Goal: Entertainment & Leisure: Consume media (video, audio)

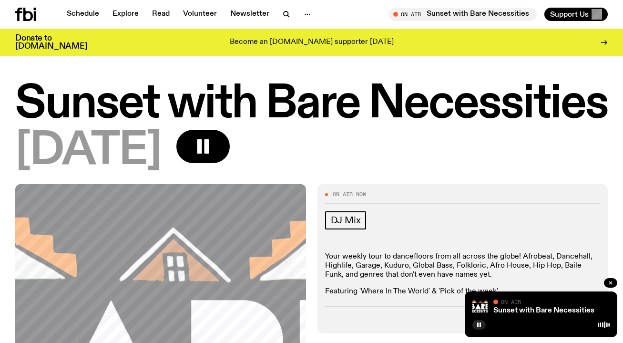
scroll to position [605, 0]
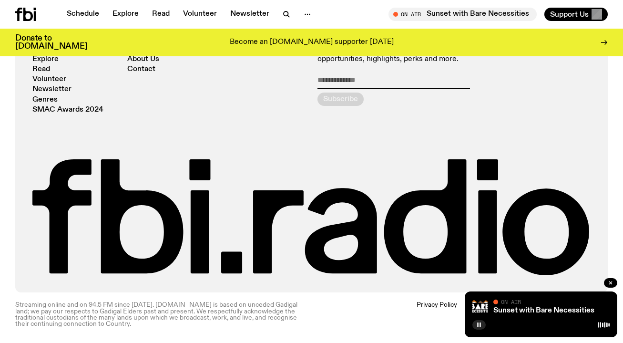
click at [480, 323] on rect "button" at bounding box center [480, 324] width 1 height 5
click at [472, 320] on button "button" at bounding box center [478, 325] width 13 height 10
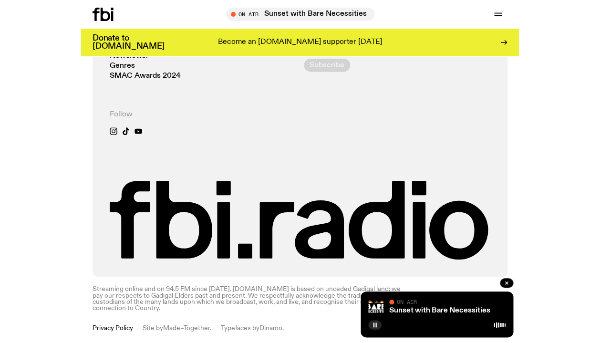
scroll to position [554, 0]
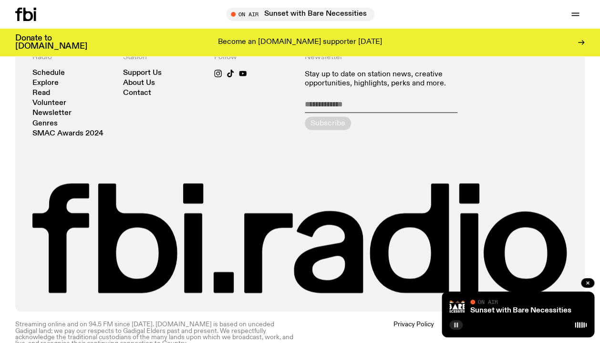
click at [449, 320] on button "button" at bounding box center [455, 325] width 13 height 10
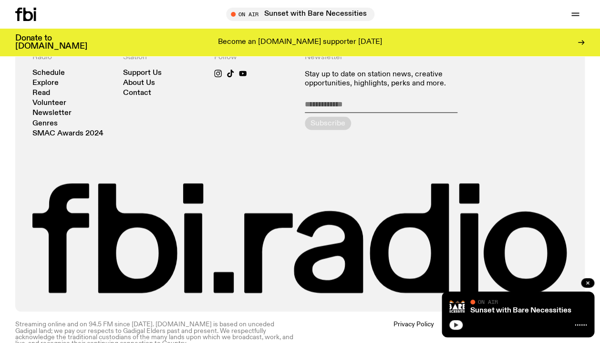
click at [449, 320] on button "button" at bounding box center [455, 325] width 13 height 10
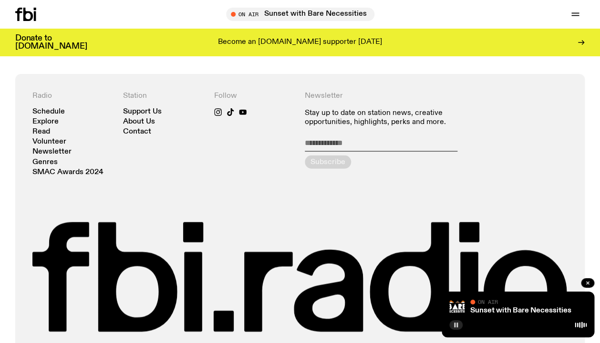
scroll to position [573, 0]
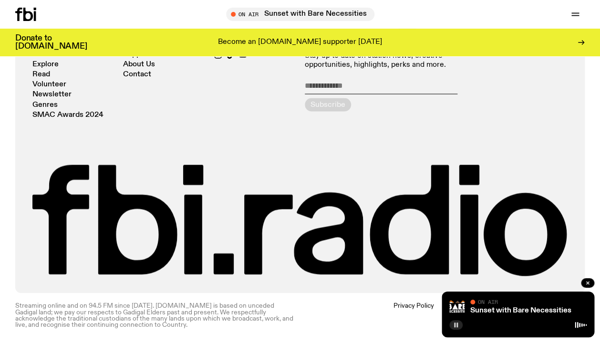
click at [449, 320] on button "button" at bounding box center [455, 325] width 13 height 10
